Goal: Transaction & Acquisition: Purchase product/service

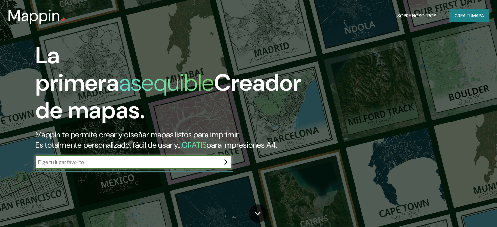
click at [86, 166] on input "text" at bounding box center [126, 163] width 183 height 8
type input "[PERSON_NAME]"
click at [222, 166] on icon "button" at bounding box center [225, 162] width 8 height 8
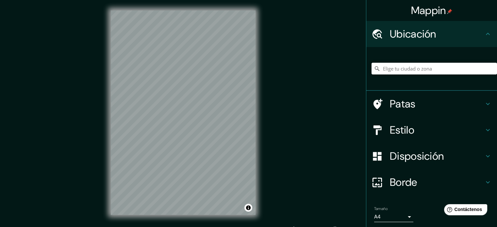
click at [394, 71] on input "Elige tu ciudad o zona" at bounding box center [435, 69] width 126 height 12
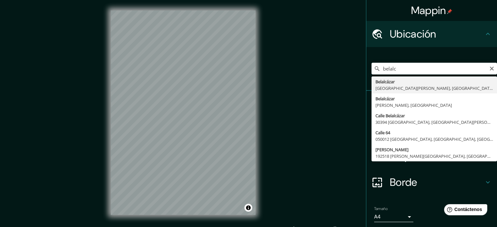
type input "[PERSON_NAME], [GEOGRAPHIC_DATA][PERSON_NAME], [GEOGRAPHIC_DATA]"
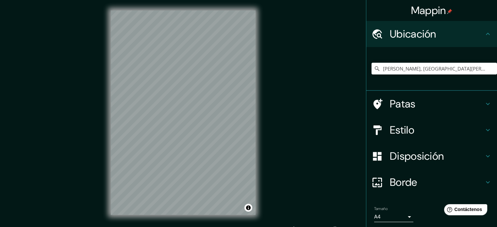
click at [407, 108] on font "Patas" at bounding box center [403, 104] width 26 height 14
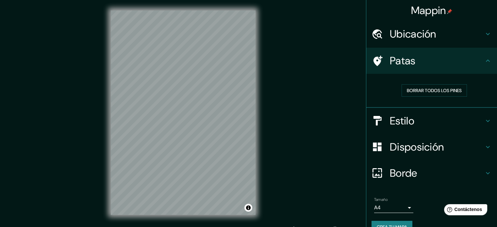
click at [414, 123] on h4 "Estilo" at bounding box center [437, 120] width 94 height 13
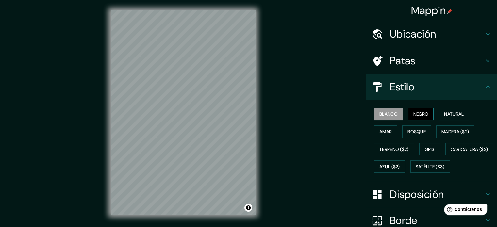
click at [419, 115] on font "Negro" at bounding box center [421, 114] width 15 height 6
click at [445, 115] on font "Natural" at bounding box center [454, 114] width 20 height 6
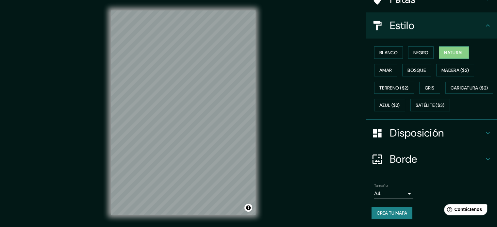
click at [433, 161] on div "Borde" at bounding box center [431, 159] width 131 height 26
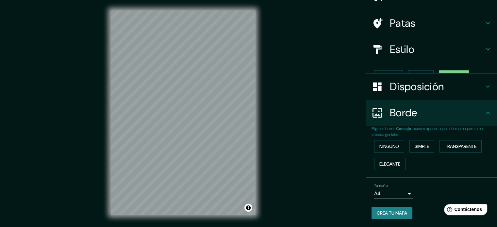
scroll to position [26, 0]
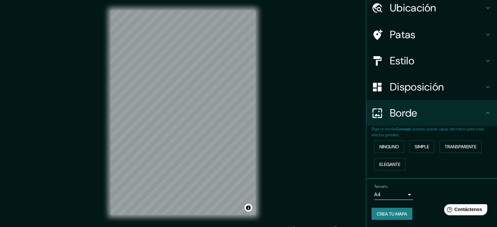
click at [440, 91] on h4 "Disposición" at bounding box center [437, 86] width 94 height 13
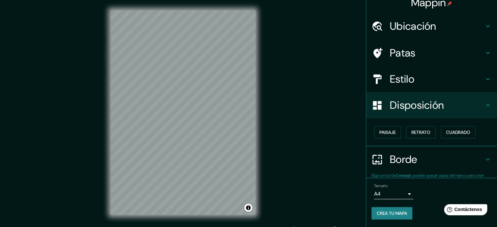
scroll to position [8, 0]
click at [452, 132] on font "Cuadrado" at bounding box center [458, 132] width 24 height 6
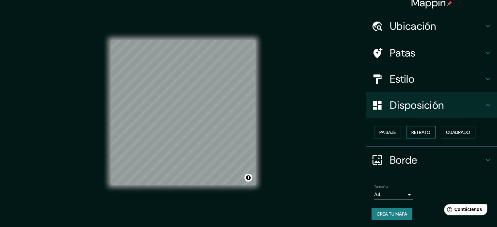
click at [426, 133] on font "Retrato" at bounding box center [421, 132] width 19 height 6
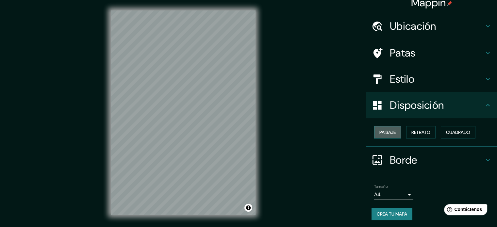
click at [392, 132] on button "Paisaje" at bounding box center [387, 132] width 27 height 12
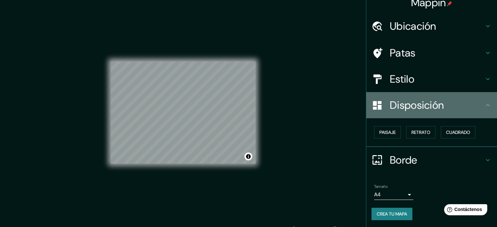
click at [424, 112] on div "Disposición" at bounding box center [431, 105] width 131 height 26
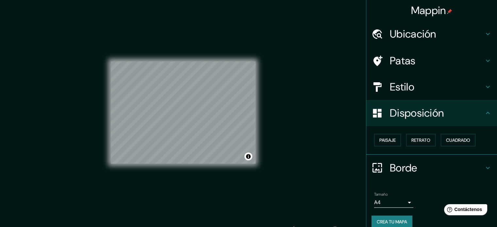
scroll to position [0, 0]
click at [418, 39] on font "Ubicación" at bounding box center [413, 34] width 46 height 14
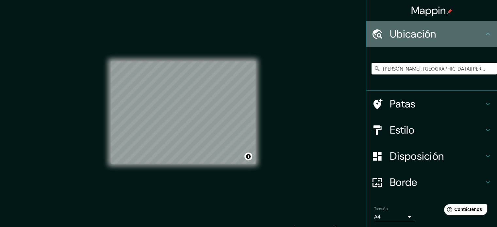
click at [418, 39] on font "Ubicación" at bounding box center [413, 34] width 46 height 14
